Goal: Navigation & Orientation: Find specific page/section

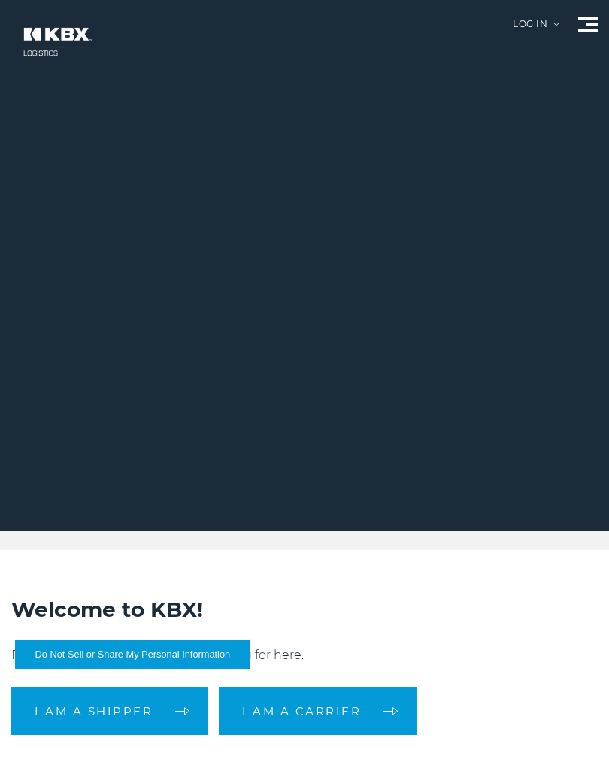
click at [602, 28] on div at bounding box center [304, 265] width 609 height 531
click at [581, 29] on span at bounding box center [588, 30] width 20 height 2
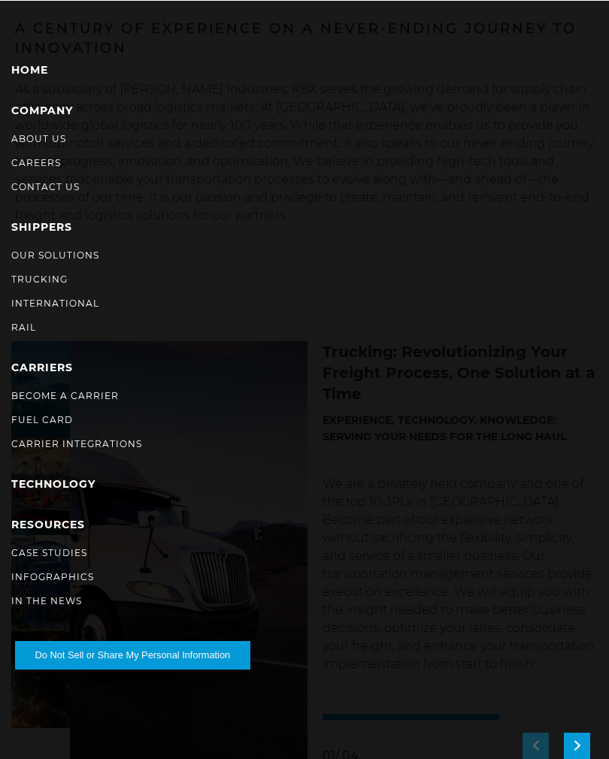
scroll to position [922, 0]
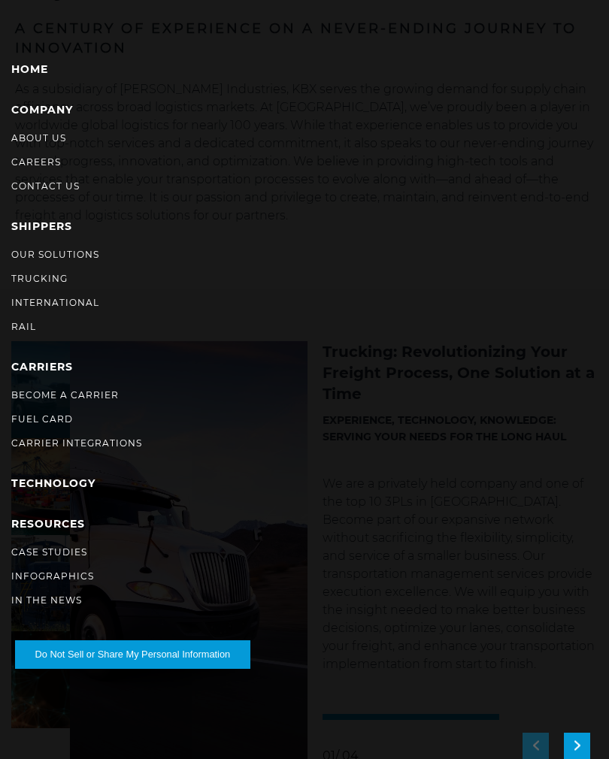
click at [47, 63] on link "Home" at bounding box center [29, 69] width 37 height 14
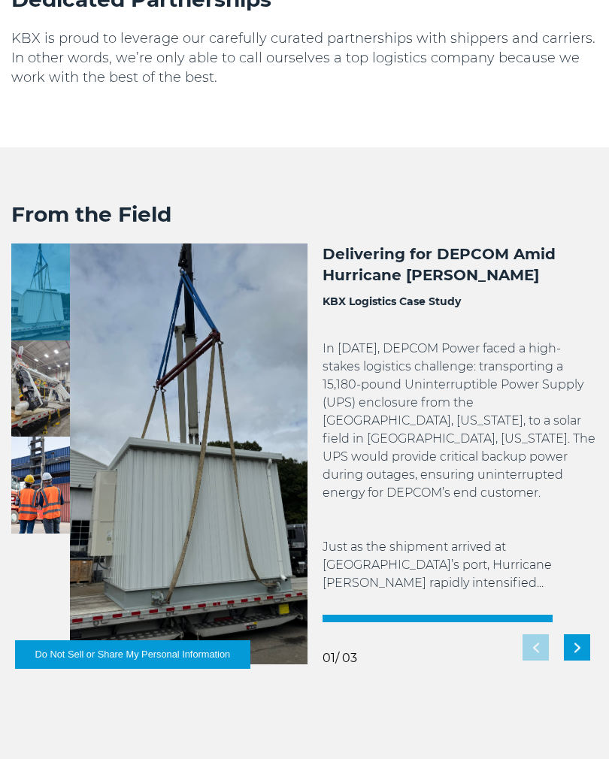
scroll to position [2308, 0]
